Goal: Communication & Community: Answer question/provide support

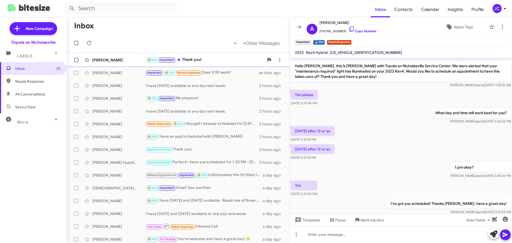
click at [111, 58] on div "[PERSON_NAME]" at bounding box center [118, 59] width 53 height 5
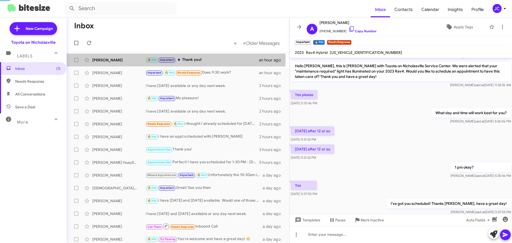
scroll to position [39, 0]
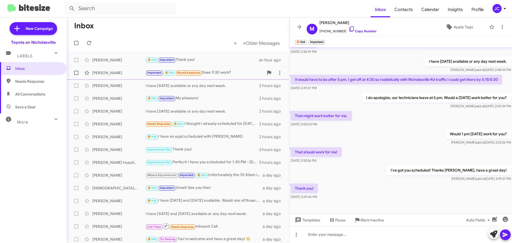
click at [119, 72] on div "[PERSON_NAME]" at bounding box center [118, 72] width 53 height 5
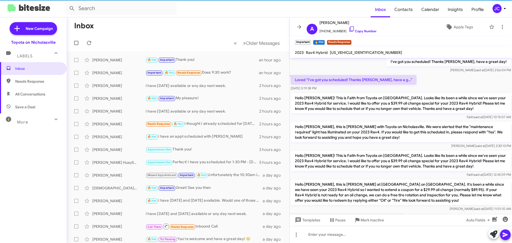
scroll to position [580, 0]
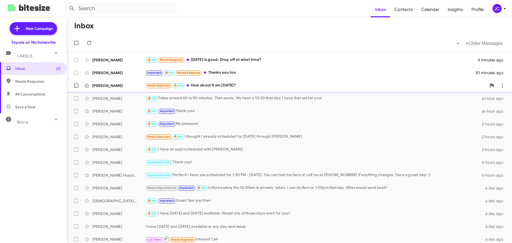
click at [113, 84] on div "[PERSON_NAME]" at bounding box center [118, 85] width 53 height 5
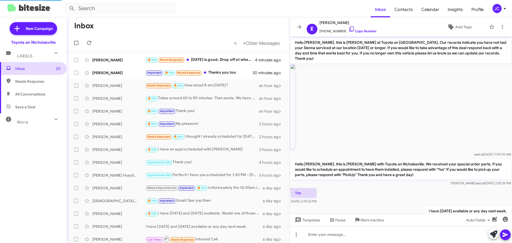
scroll to position [29, 0]
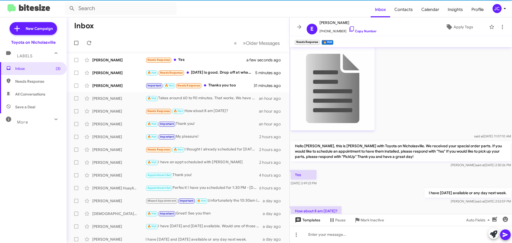
click at [319, 222] on span "Templates" at bounding box center [307, 220] width 26 height 10
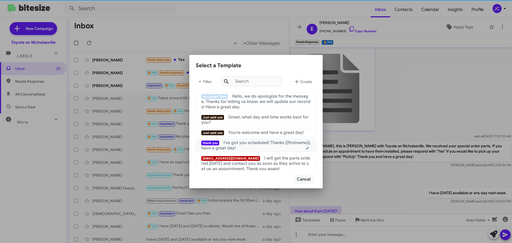
click at [271, 145] on span "I've got you scheduled! Thanks {{firstname}}, have a great day!" at bounding box center [255, 145] width 109 height 11
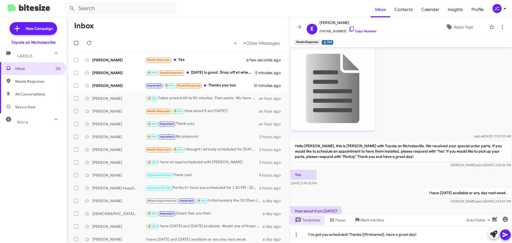
click at [503, 233] on icon at bounding box center [504, 234] width 5 height 5
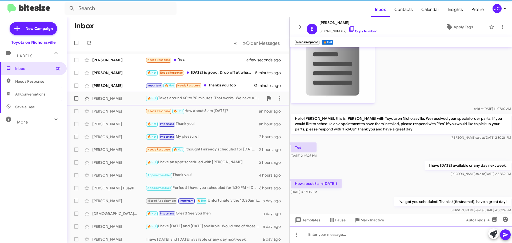
scroll to position [59, 0]
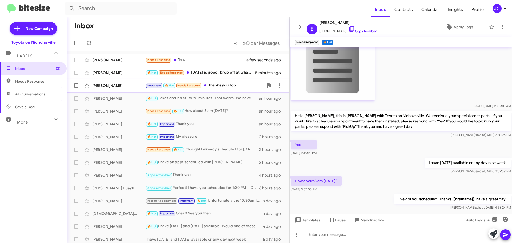
click at [116, 88] on div "[PERSON_NAME]" at bounding box center [118, 85] width 53 height 5
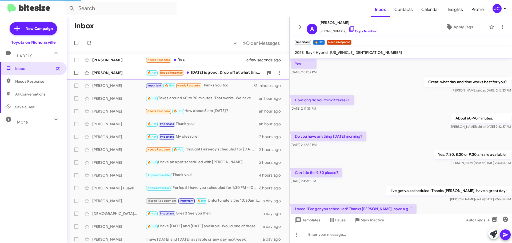
click at [104, 73] on div "[PERSON_NAME]" at bounding box center [118, 72] width 53 height 5
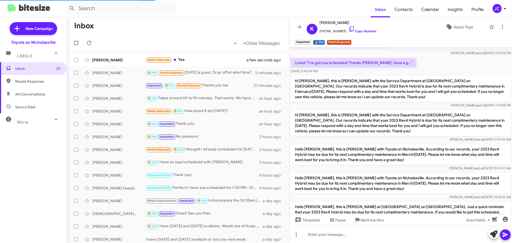
scroll to position [45, 0]
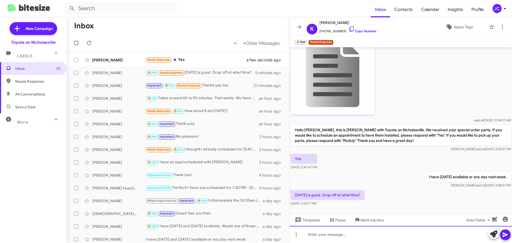
click at [361, 232] on div at bounding box center [400, 234] width 222 height 17
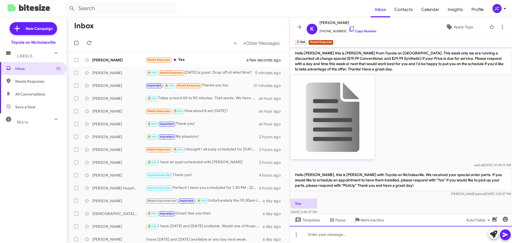
scroll to position [64, 0]
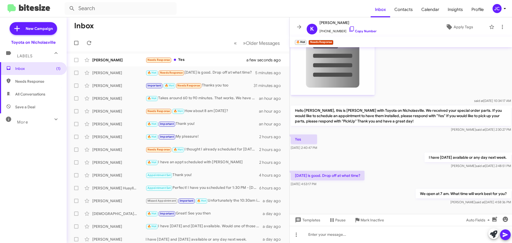
click at [444, 159] on p "I have [DATE] available or any day next week." at bounding box center [467, 157] width 86 height 10
copy p "I have [DATE] available or any day next week."
click at [116, 64] on div "[PERSON_NAME] Needs Response Yes a few seconds ago" at bounding box center [178, 60] width 214 height 11
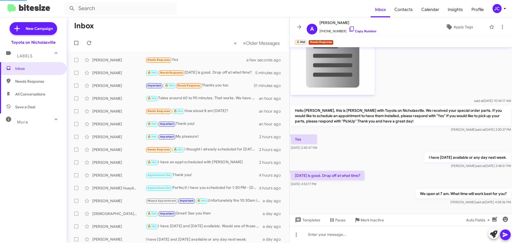
scroll to position [55, 0]
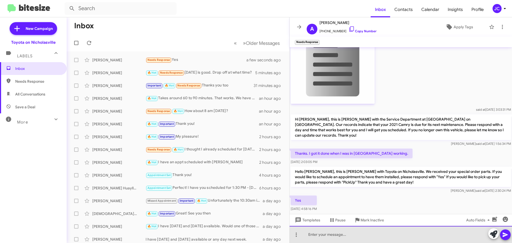
click at [365, 234] on div at bounding box center [400, 234] width 222 height 17
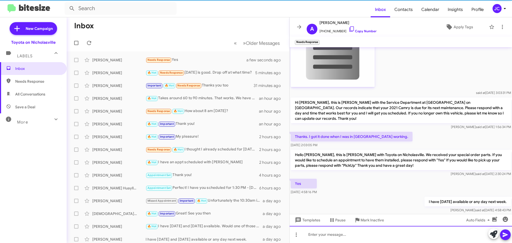
scroll to position [75, 0]
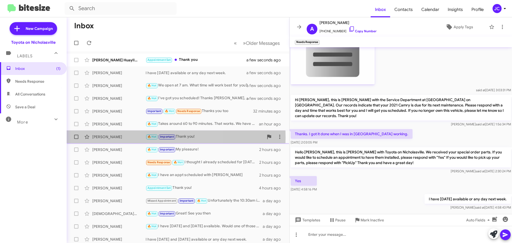
click at [119, 137] on div "[PERSON_NAME]" at bounding box center [118, 136] width 53 height 5
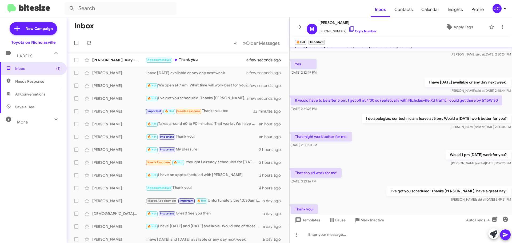
scroll to position [39, 0]
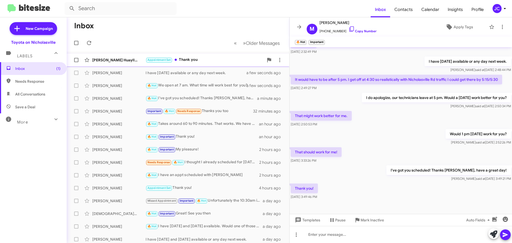
click at [106, 56] on div "[PERSON_NAME] Huayllani-[PERSON_NAME] Appointment Set Thank you a few seconds a…" at bounding box center [178, 60] width 214 height 11
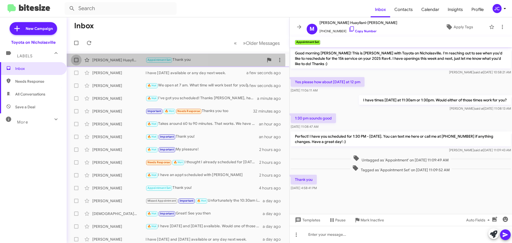
click at [77, 60] on span at bounding box center [76, 60] width 4 height 4
click at [76, 62] on input "checkbox" at bounding box center [76, 62] width 0 height 0
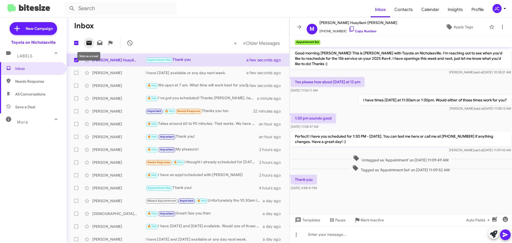
click at [89, 43] on icon at bounding box center [88, 43] width 5 height 4
checkbox input "false"
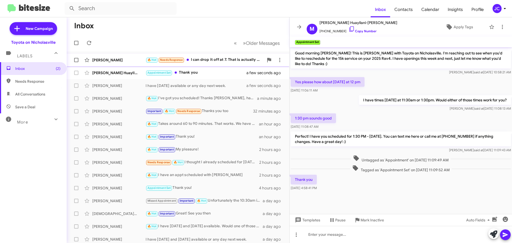
click at [112, 63] on div "[PERSON_NAME] 🔥 Hot Needs Response I can drop it off at 7. That is actually goo…" at bounding box center [178, 60] width 214 height 11
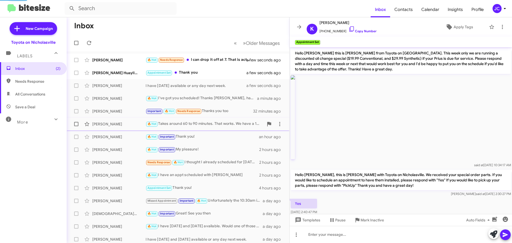
scroll to position [84, 0]
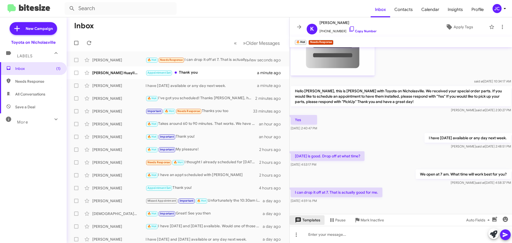
click at [310, 223] on span "Templates" at bounding box center [307, 220] width 26 height 10
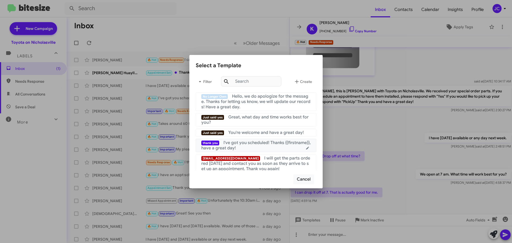
click at [258, 143] on span "I've got you scheduled! Thanks {{firstname}}, have a great day!" at bounding box center [255, 145] width 109 height 11
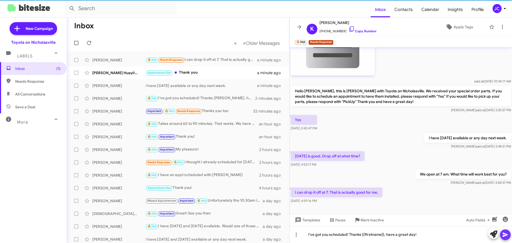
click at [508, 235] on icon at bounding box center [505, 234] width 6 height 6
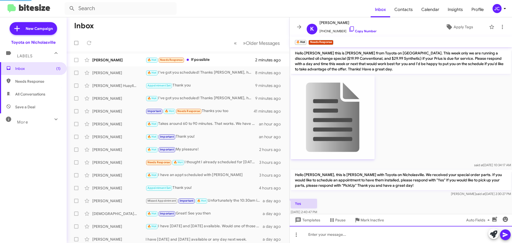
scroll to position [123, 0]
